Goal: Task Accomplishment & Management: Use online tool/utility

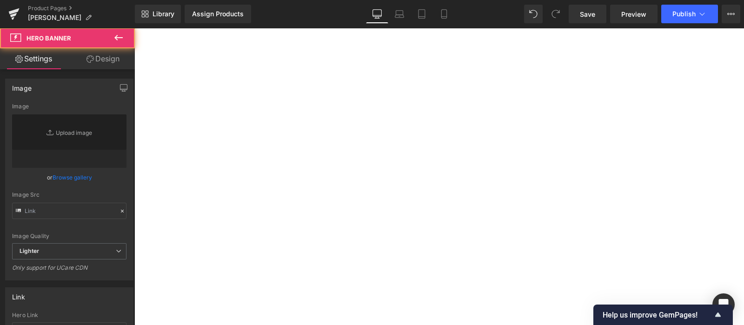
type input "[URL][DOMAIN_NAME]"
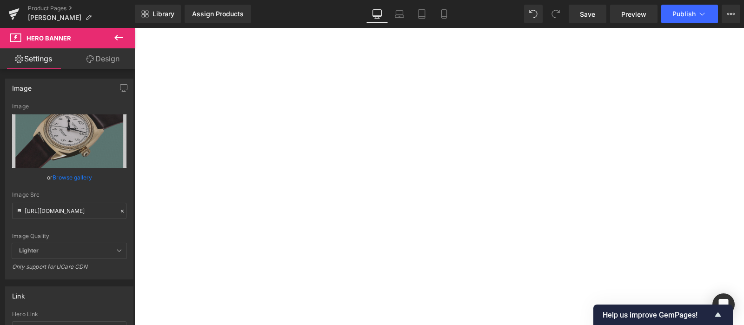
click at [119, 212] on icon at bounding box center [122, 211] width 7 height 7
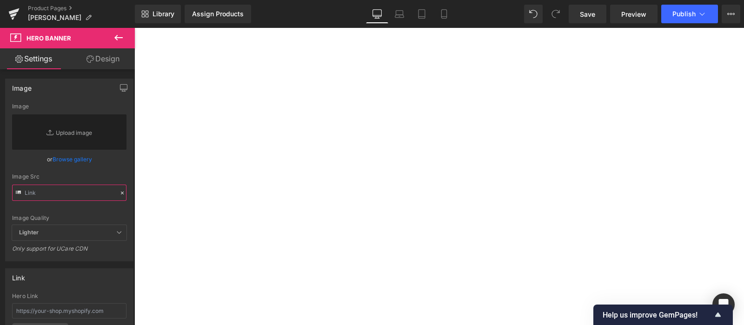
click at [84, 190] on input "text" at bounding box center [69, 193] width 114 height 16
paste input "[URL][DOMAIN_NAME]"
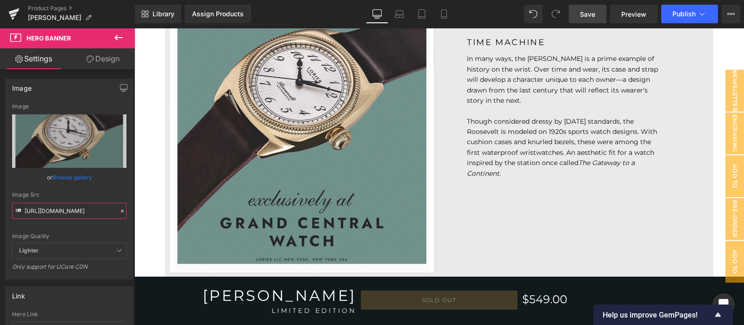
scroll to position [596, 0]
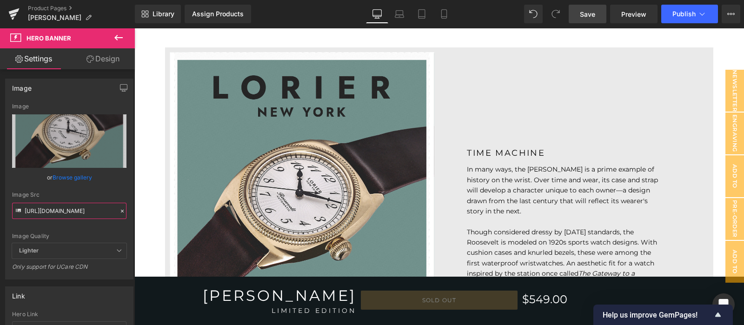
type input "[URL][DOMAIN_NAME]"
click at [587, 13] on span "Save" at bounding box center [587, 14] width 15 height 10
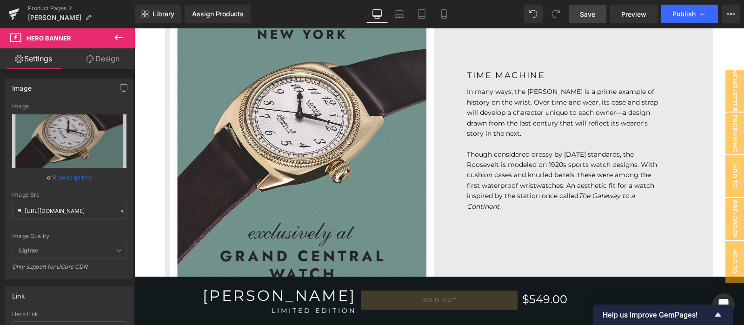
scroll to position [751, 0]
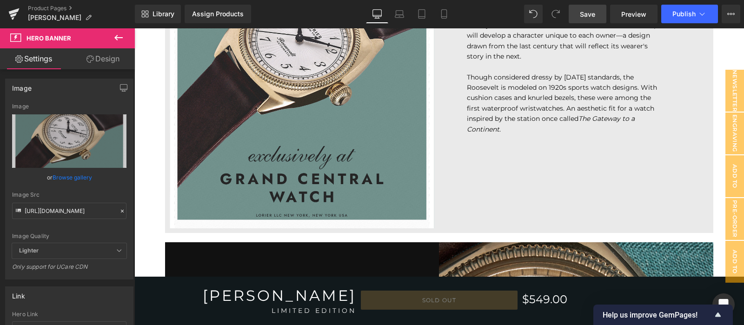
click at [406, 136] on div at bounding box center [302, 62] width 265 height 331
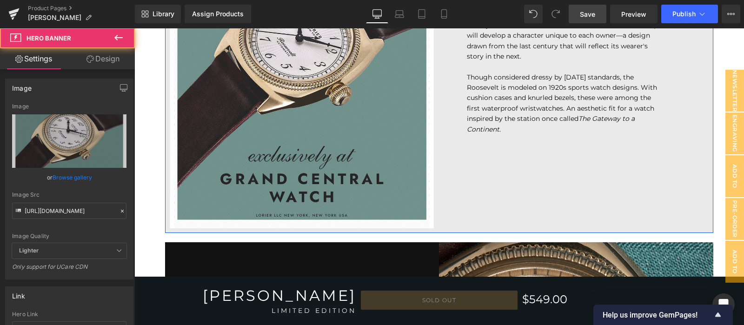
scroll to position [596, 0]
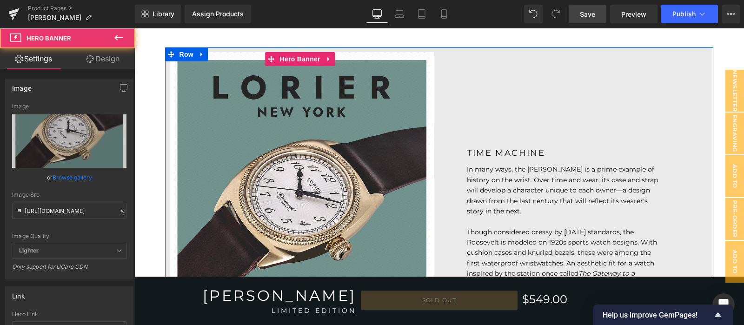
click at [119, 212] on icon at bounding box center [122, 211] width 7 height 7
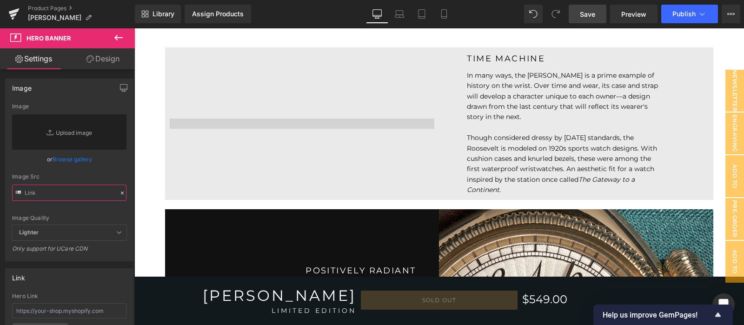
click at [80, 194] on input "text" at bounding box center [69, 193] width 114 height 16
paste input "[URL][DOMAIN_NAME]"
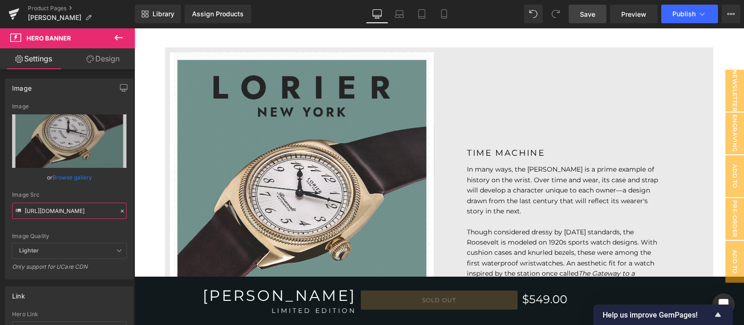
scroll to position [674, 0]
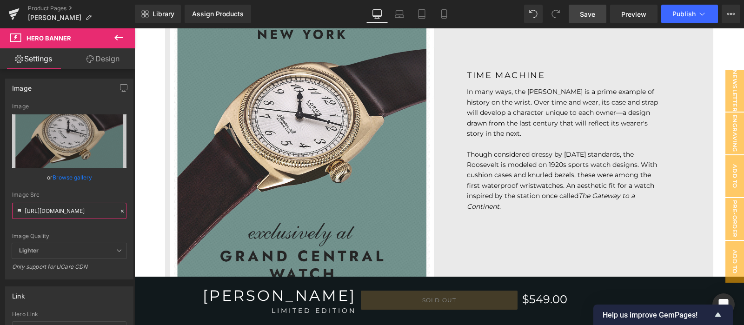
type input "[URL][DOMAIN_NAME]"
click at [588, 12] on span "Save" at bounding box center [587, 14] width 15 height 10
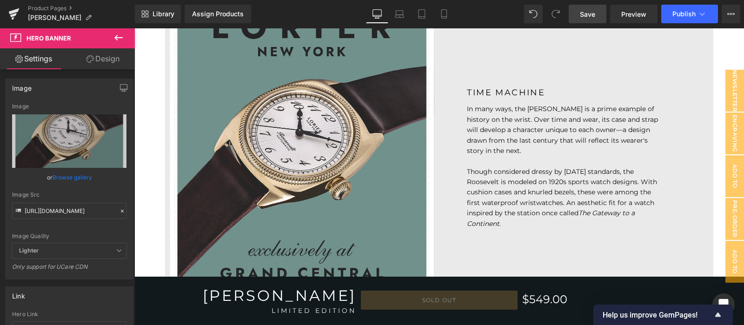
scroll to position [620, 0]
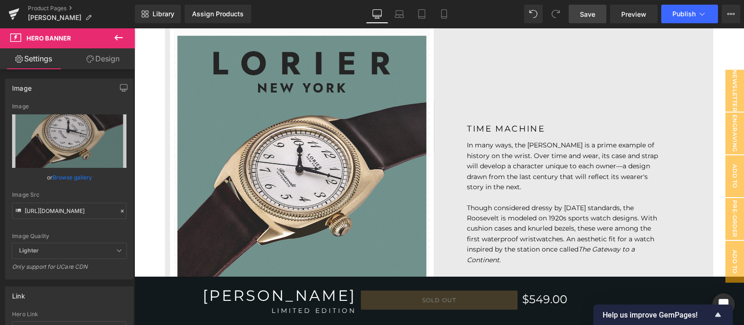
drag, startPoint x: 513, startPoint y: 0, endPoint x: 587, endPoint y: 16, distance: 75.6
click at [587, 16] on span "Save" at bounding box center [587, 14] width 15 height 10
